Goal: Information Seeking & Learning: Learn about a topic

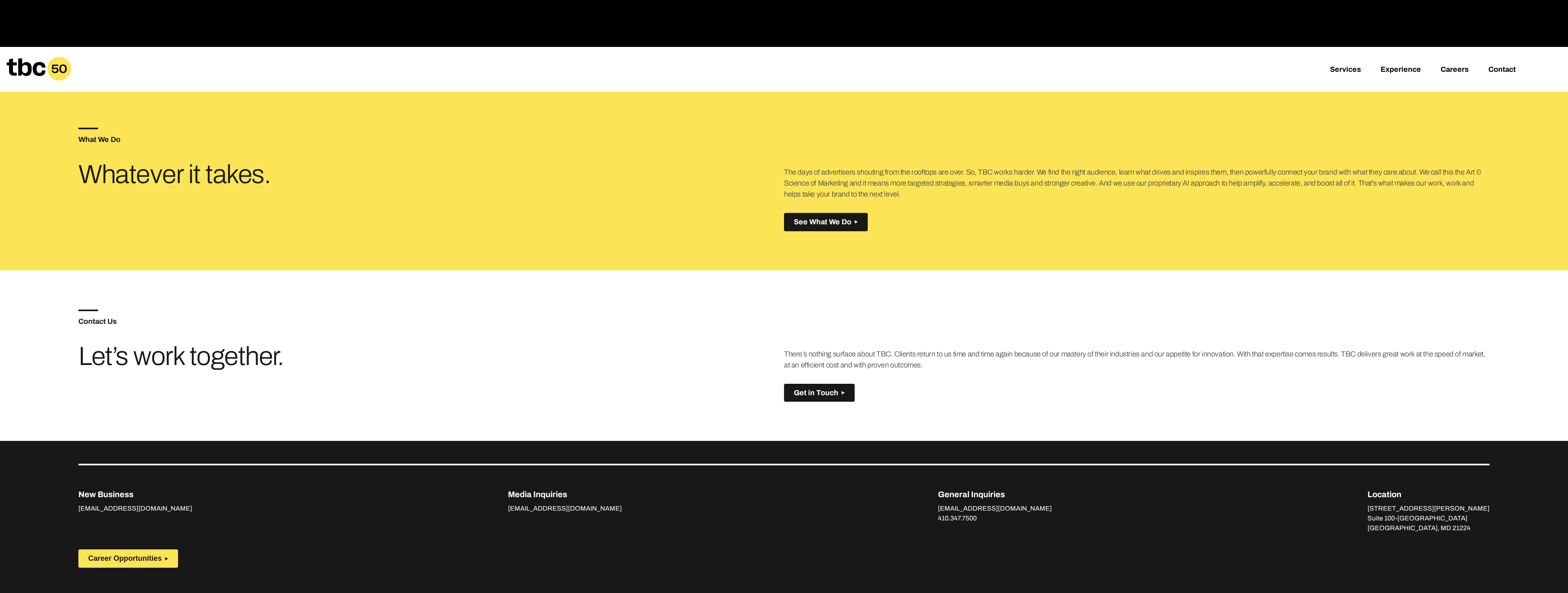
scroll to position [541, 0]
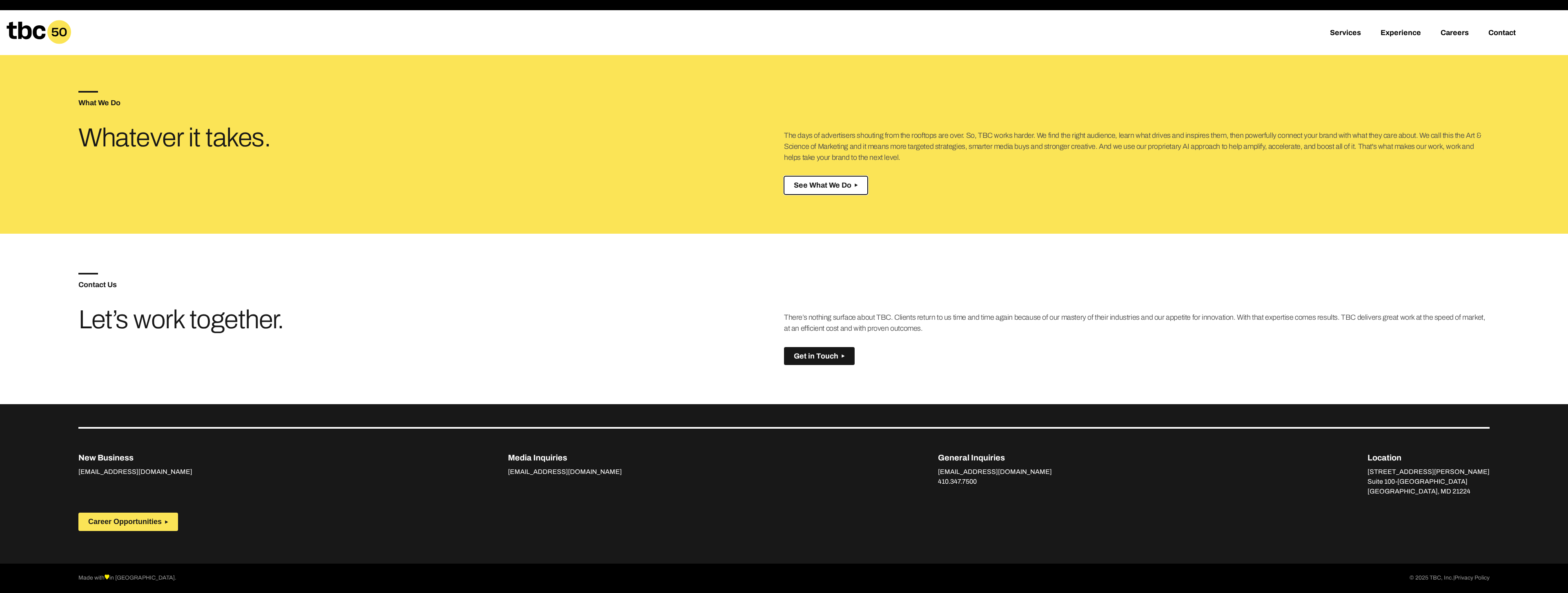
click at [811, 186] on span "See What We Do" at bounding box center [822, 186] width 58 height 9
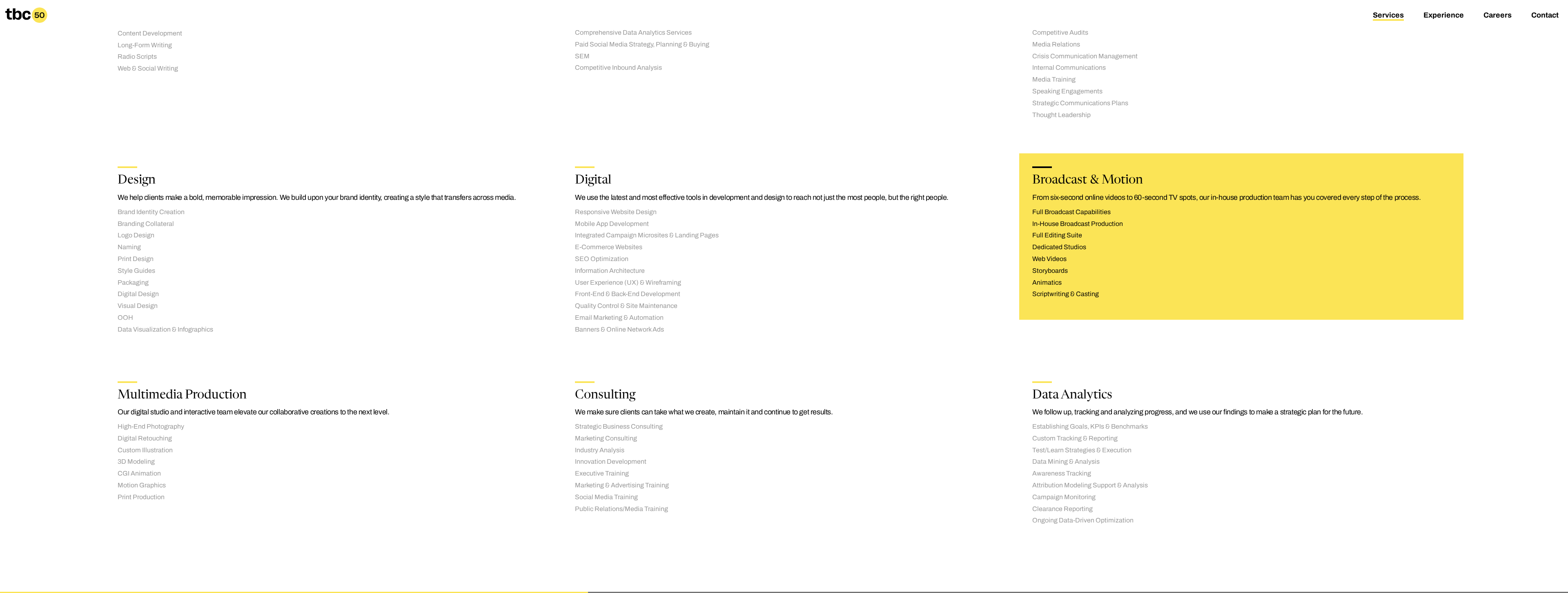
scroll to position [521, 0]
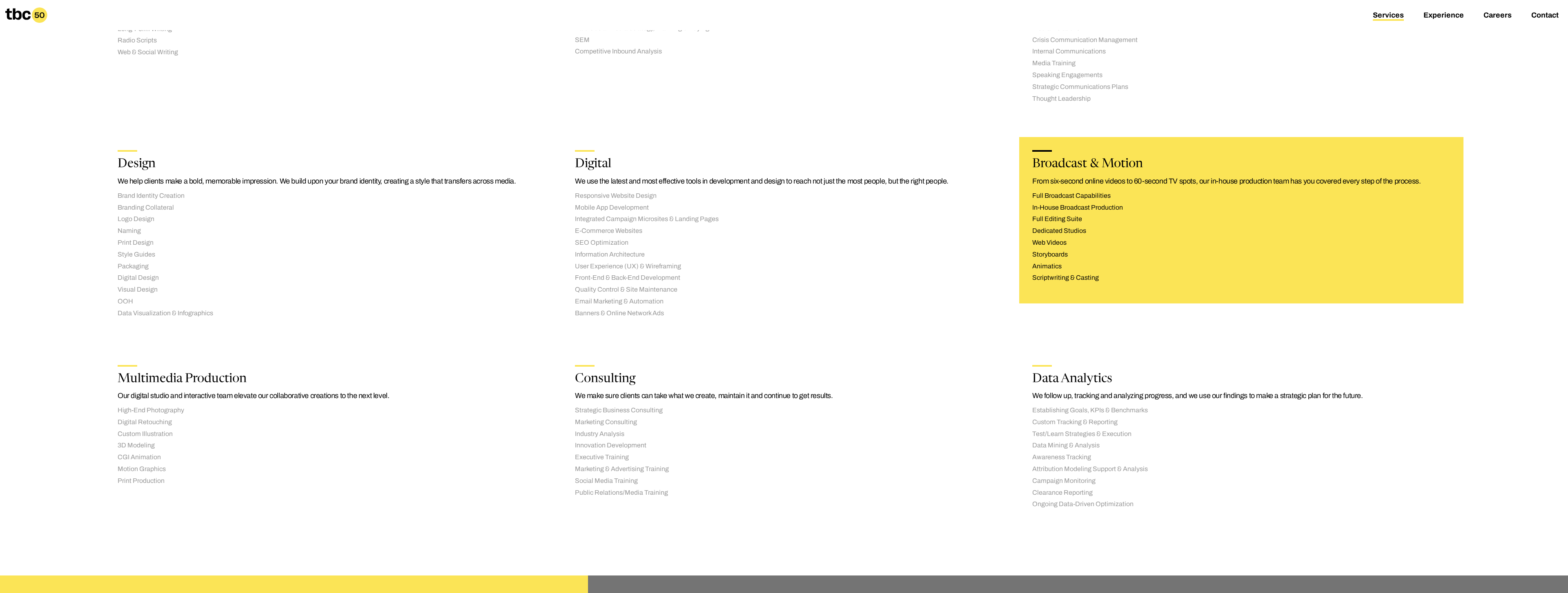
click at [1094, 176] on p "From six-second online videos to 60-second TV spots, our in-house production te…" at bounding box center [1241, 181] width 418 height 11
click at [1082, 163] on h2 "Broadcast & Motion" at bounding box center [1241, 164] width 418 height 12
click at [1048, 155] on div "Broadcast & Motion From six-second online videos to 60-second TV spots, our in-…" at bounding box center [1241, 220] width 444 height 167
click at [1044, 150] on div at bounding box center [1042, 151] width 19 height 2
click at [1055, 244] on li "Web Videos" at bounding box center [1241, 243] width 418 height 9
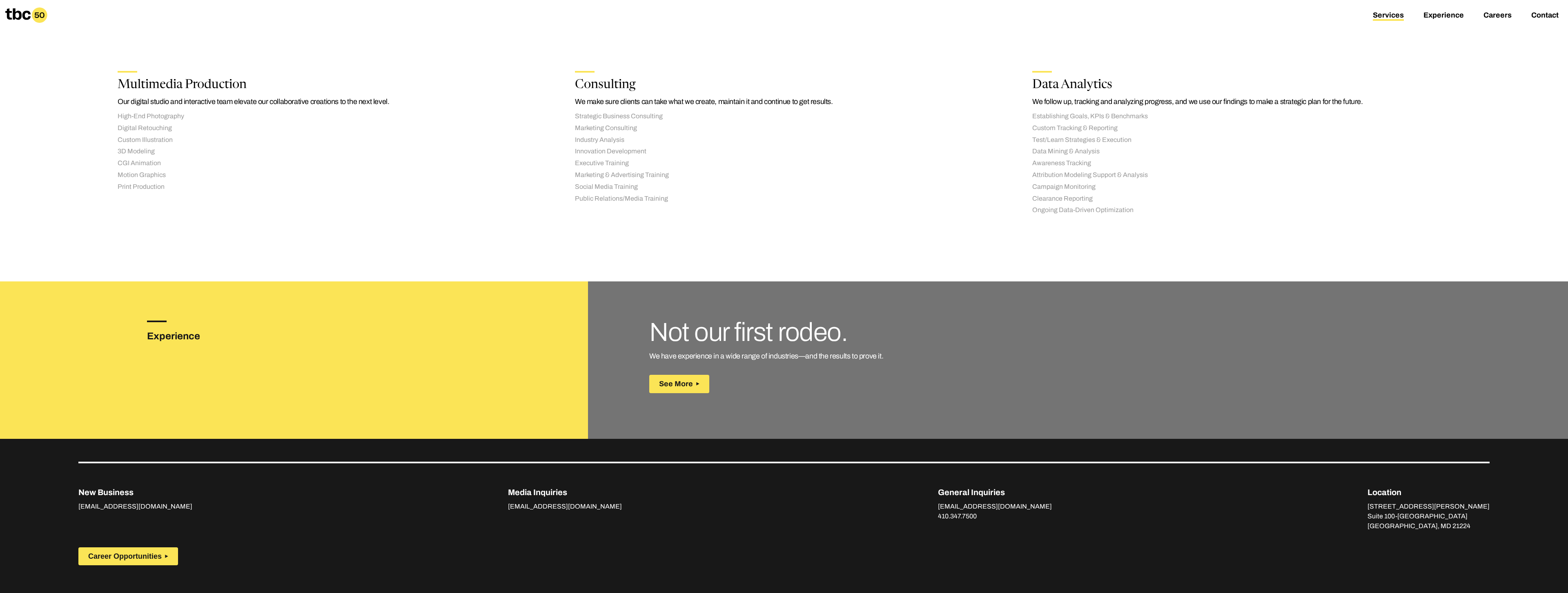
scroll to position [850, 0]
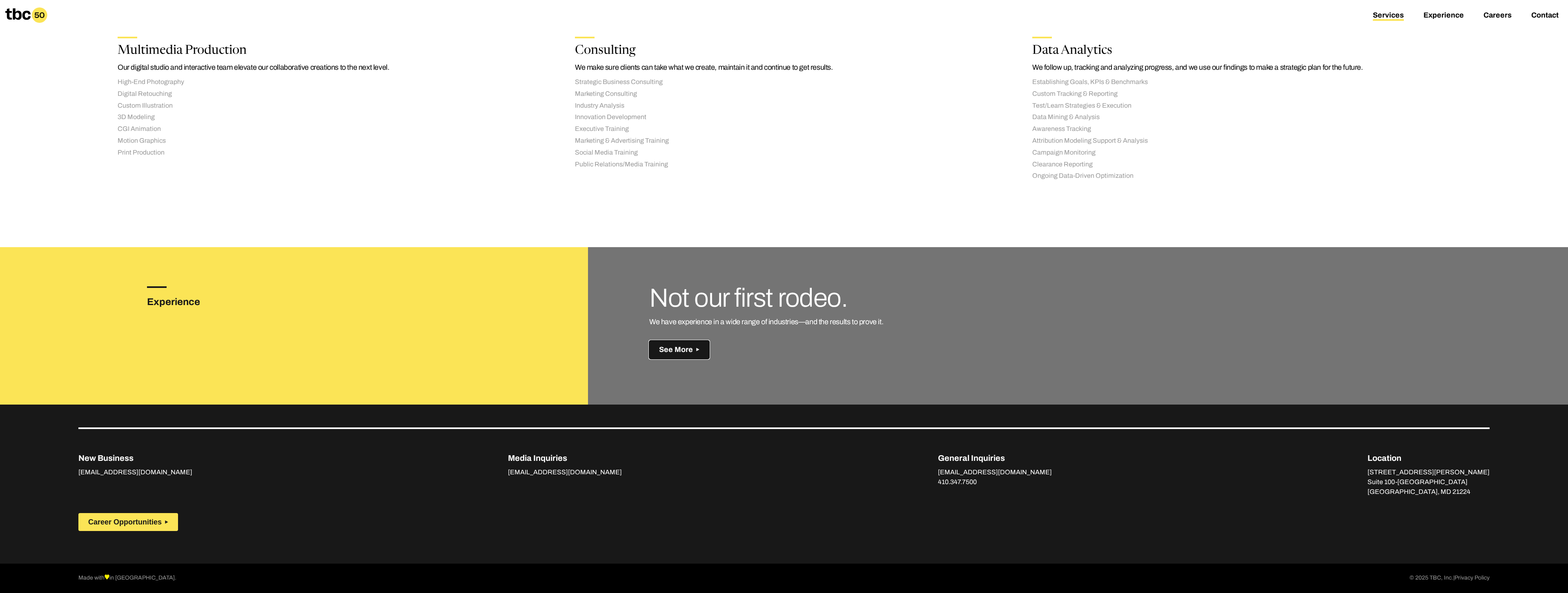
click at [663, 350] on span "See More" at bounding box center [676, 350] width 34 height 9
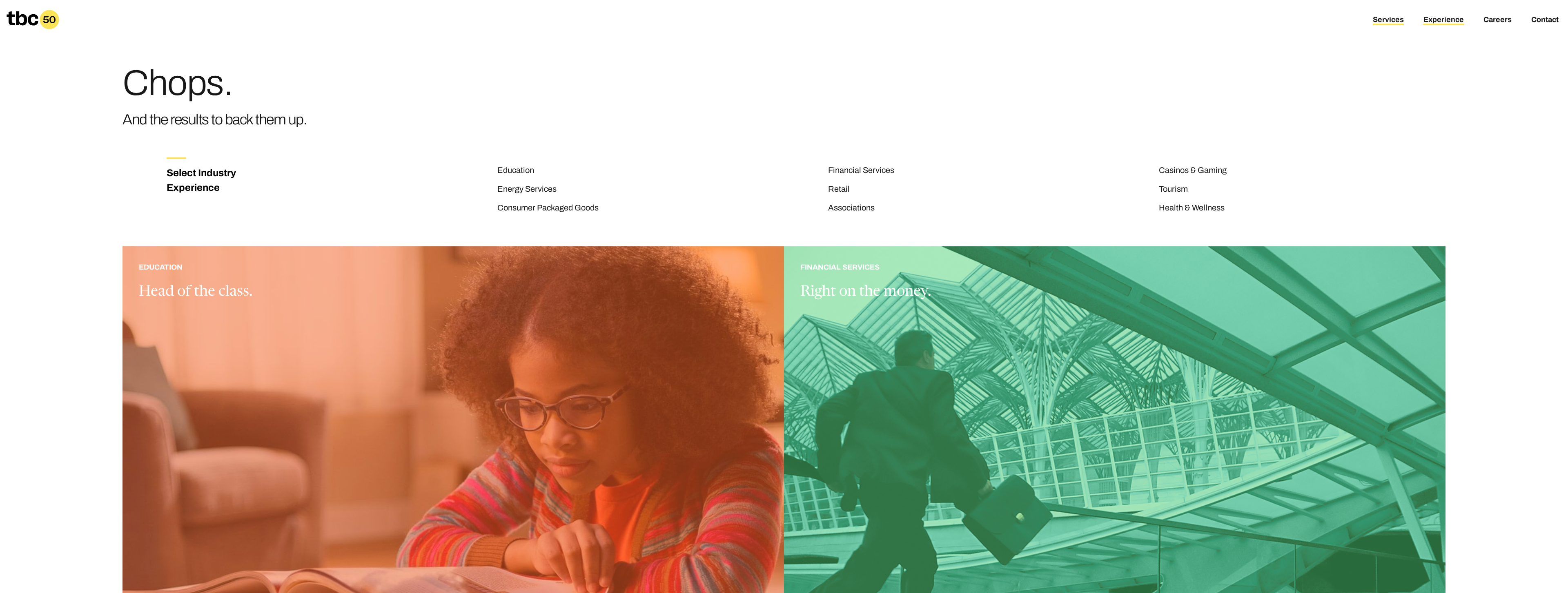
click at [1389, 21] on link "Services" at bounding box center [1388, 20] width 31 height 10
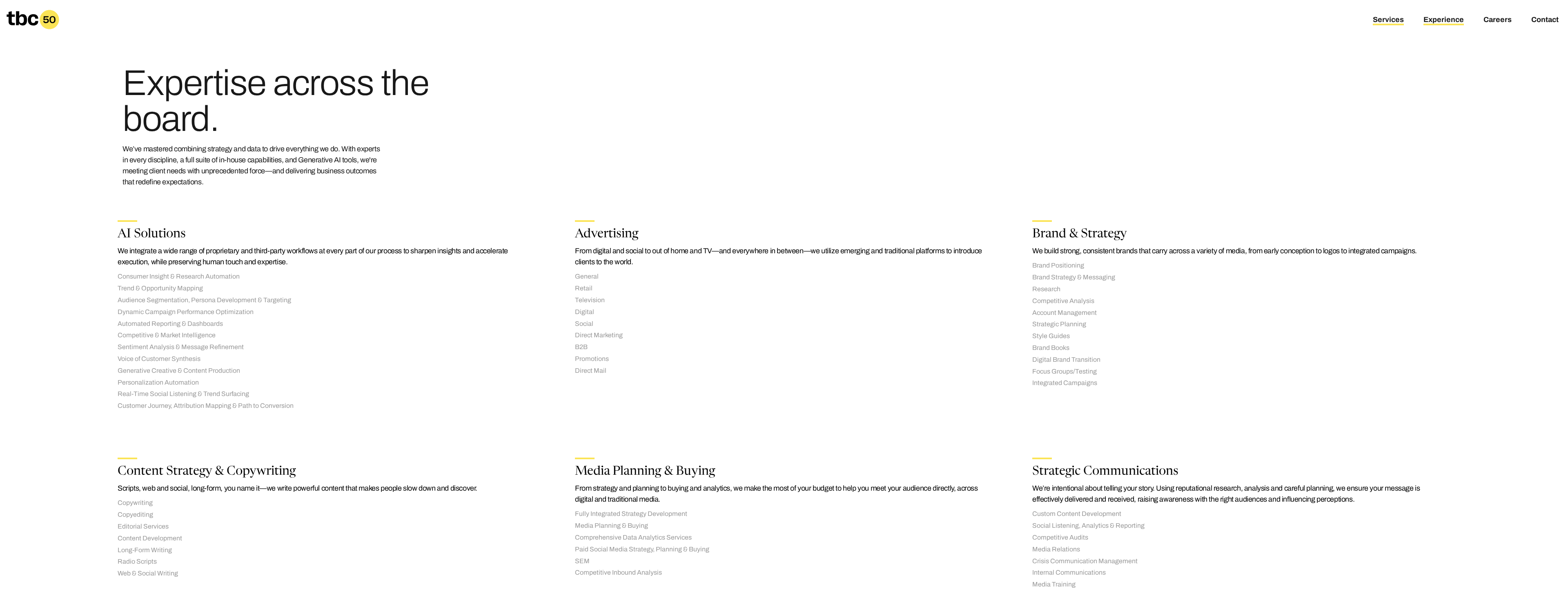
click at [1462, 19] on link "Experience" at bounding box center [1444, 20] width 40 height 10
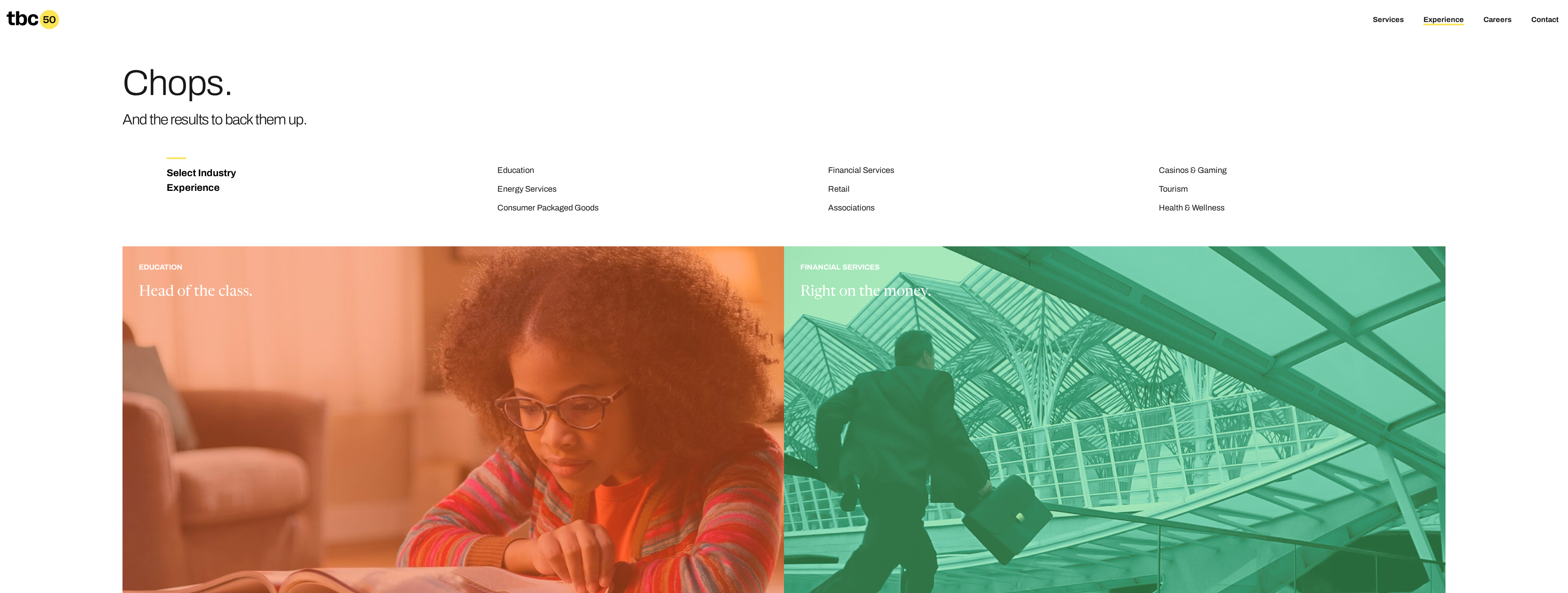
click at [23, 18] on icon at bounding box center [33, 19] width 53 height 19
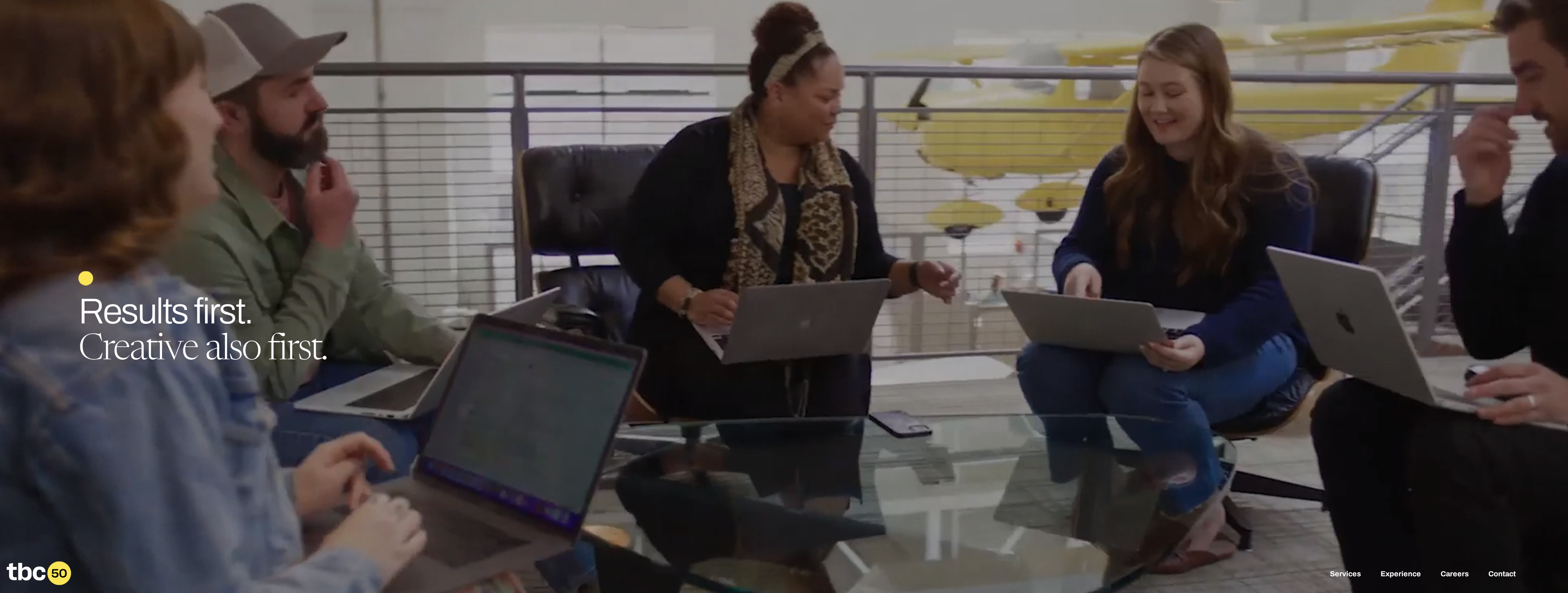
click at [1278, 359] on h1 "Results first. Creative also first." at bounding box center [784, 330] width 1411 height 75
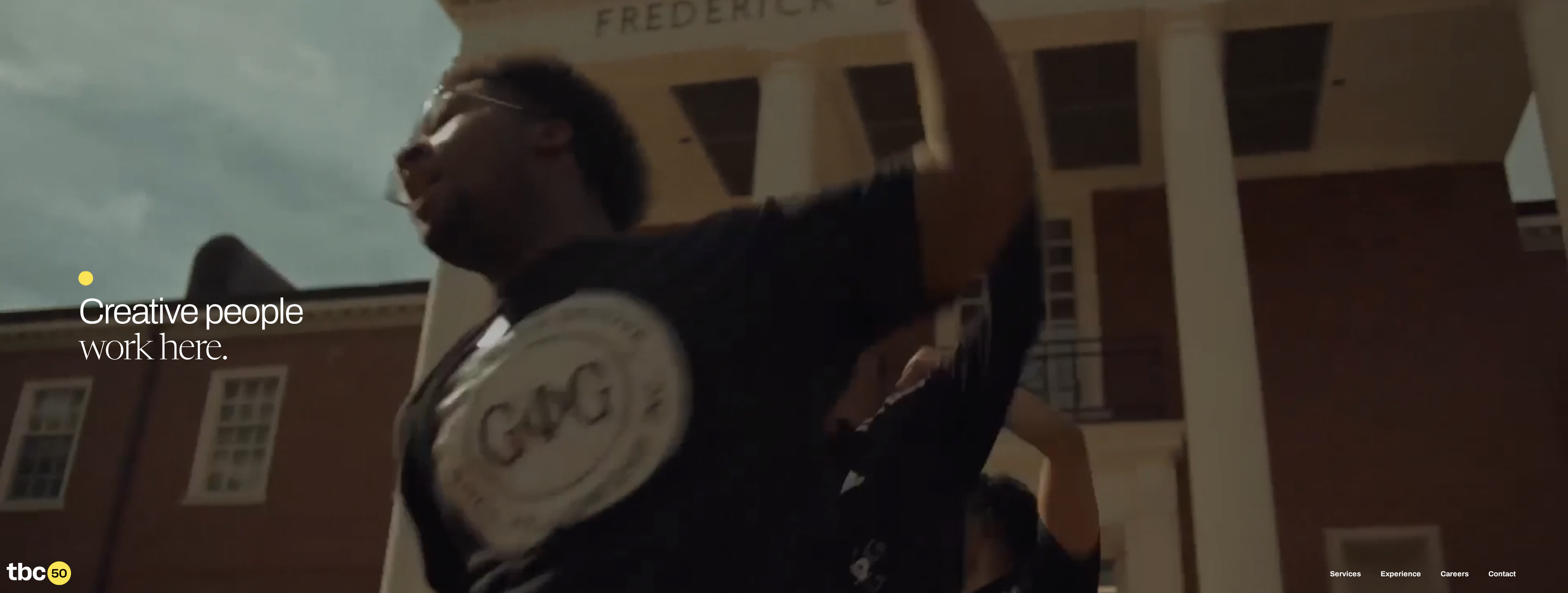
click at [47, 572] on icon at bounding box center [59, 574] width 24 height 24
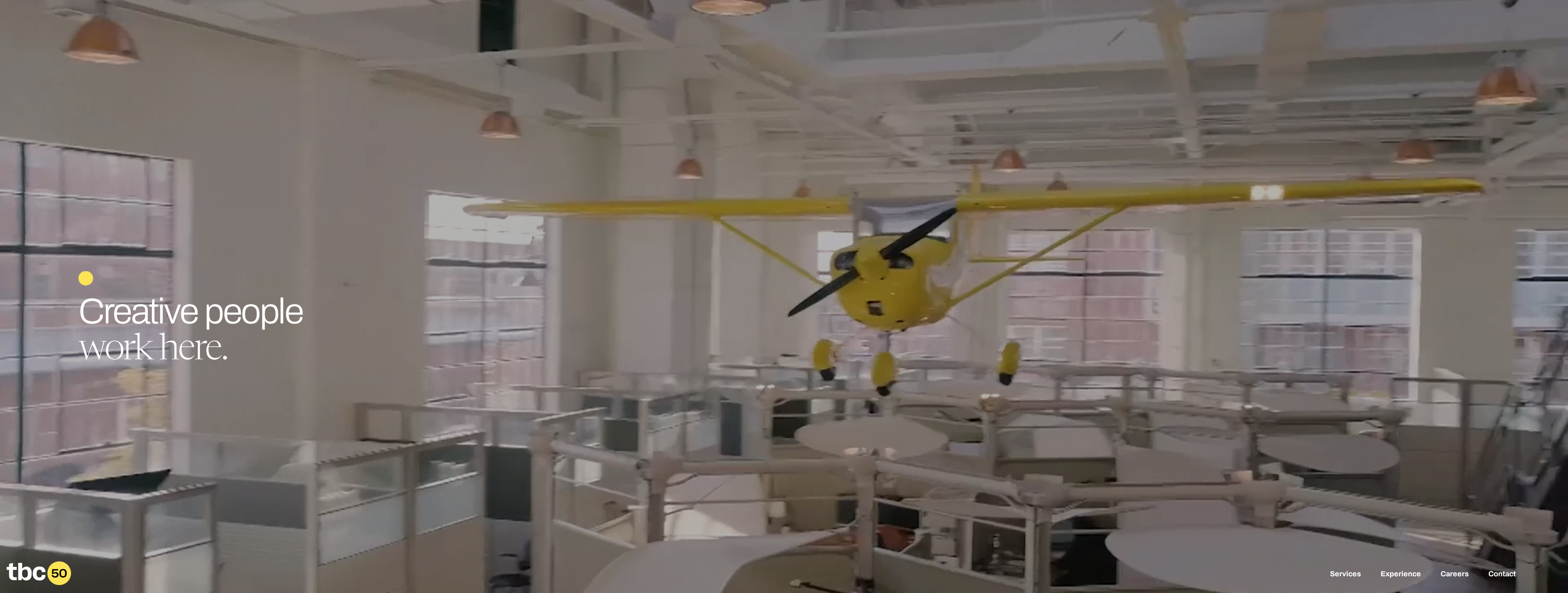
click at [226, 333] on span "work here." at bounding box center [153, 350] width 149 height 36
